Goal: Task Accomplishment & Management: Use online tool/utility

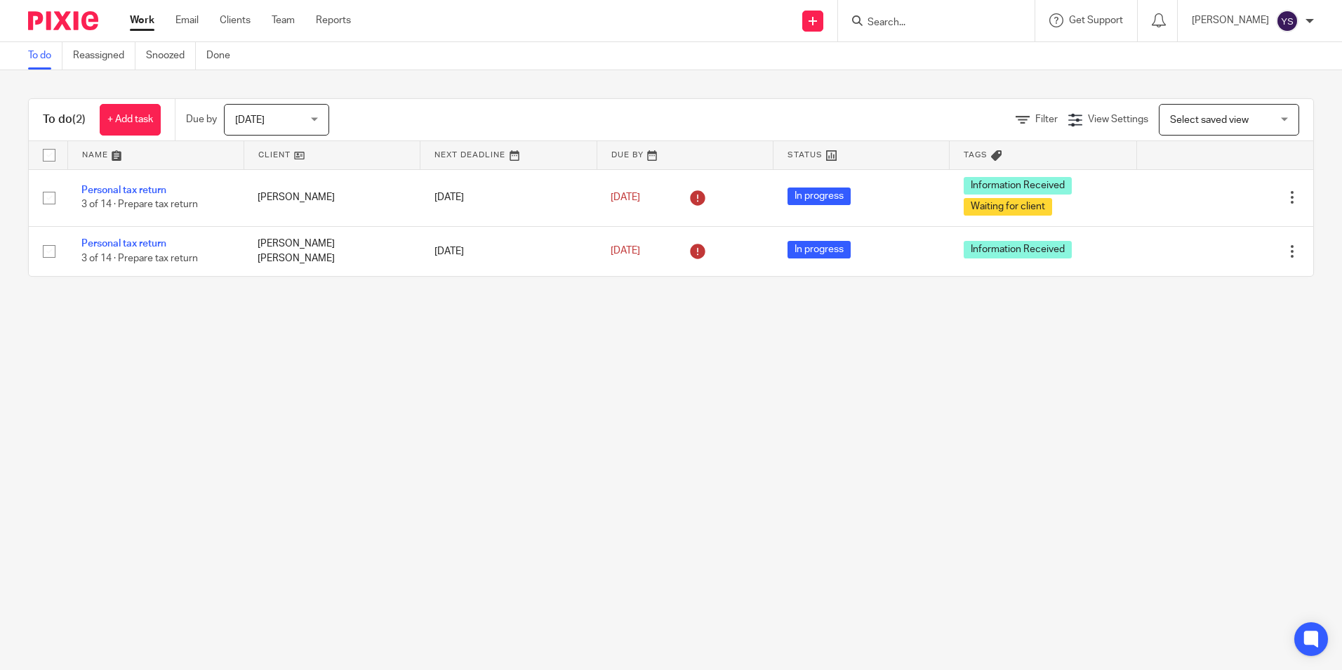
click at [137, 244] on link "Personal tax return" at bounding box center [123, 244] width 85 height 10
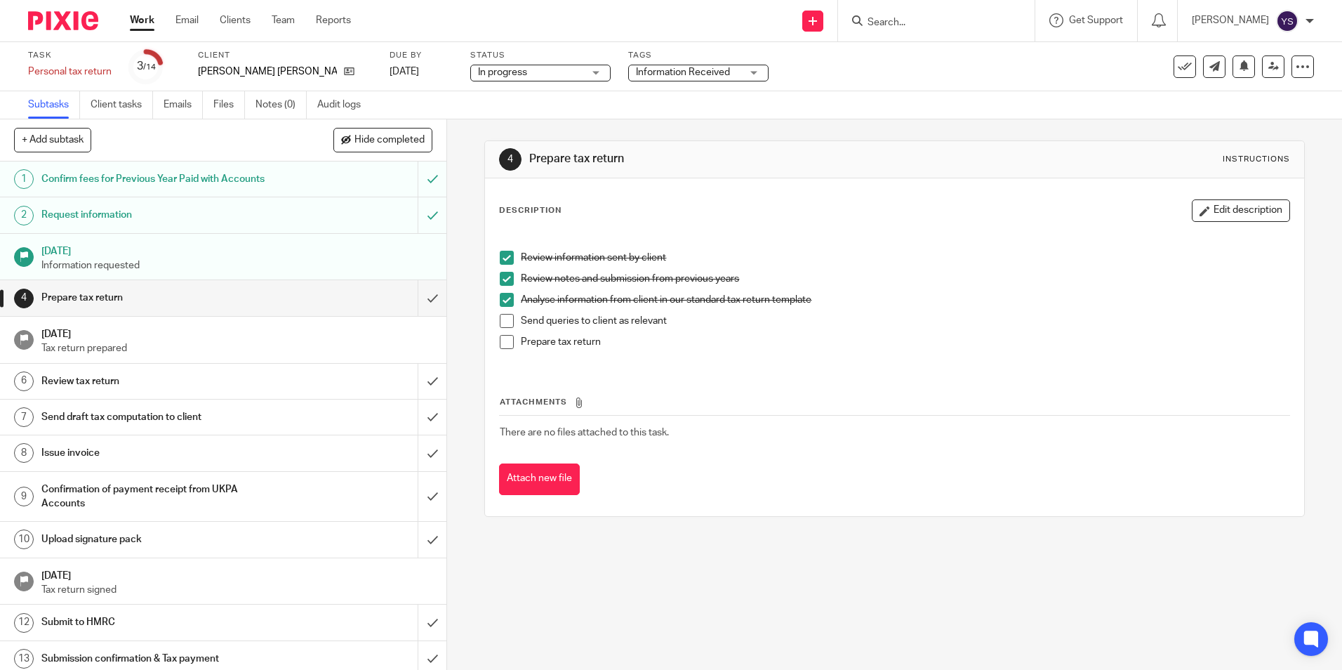
click at [722, 72] on div "Information Received" at bounding box center [698, 73] width 140 height 17
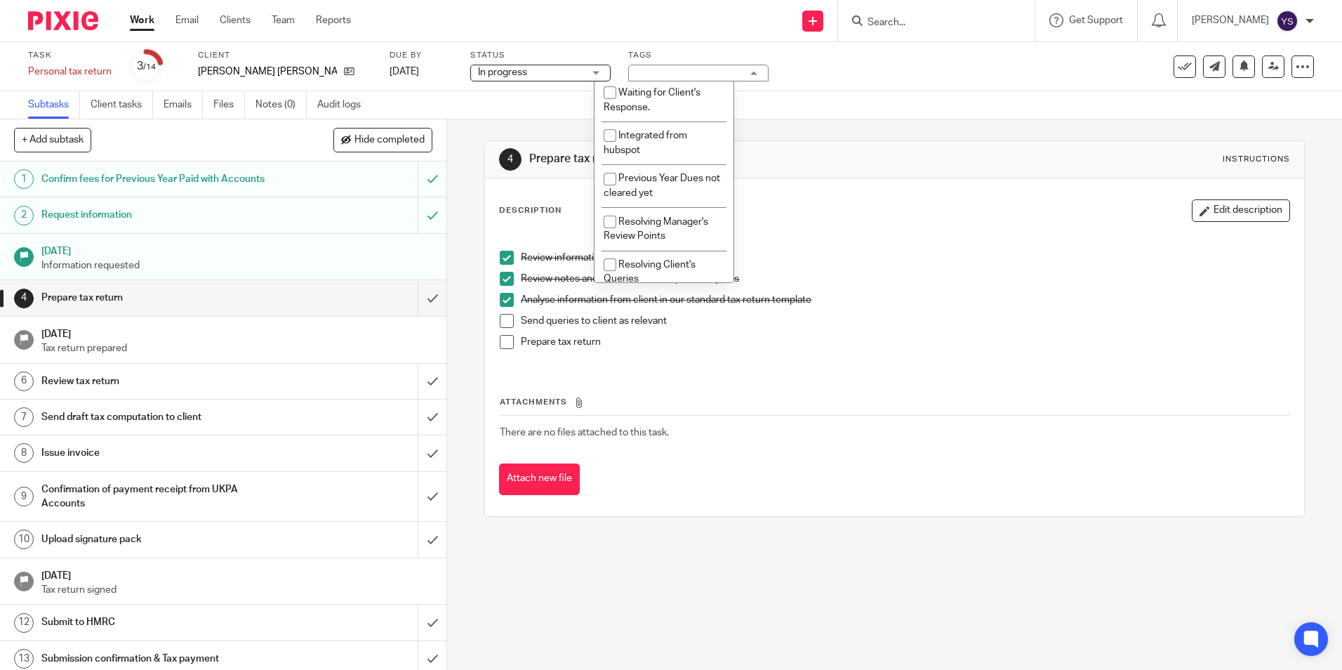
scroll to position [313, 0]
click at [887, 157] on h1 "Prepare tax return" at bounding box center [726, 159] width 395 height 15
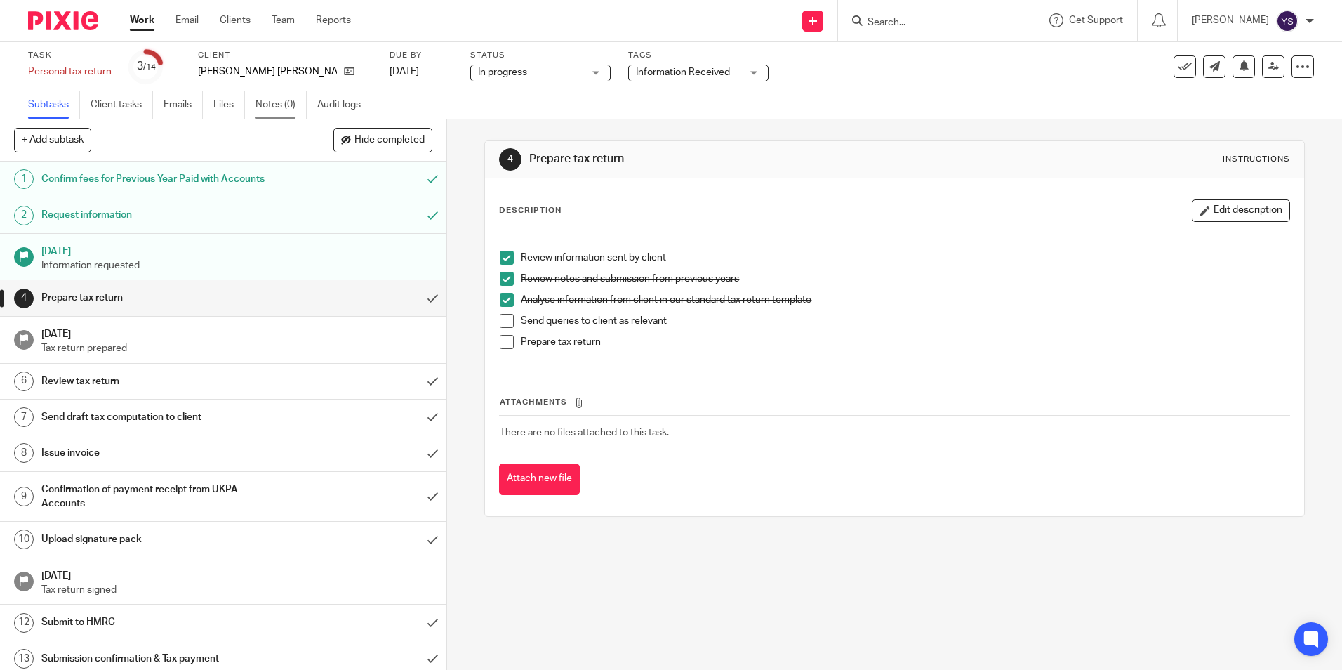
click at [266, 105] on link "Notes (0)" at bounding box center [280, 104] width 51 height 27
